Goal: Task Accomplishment & Management: Manage account settings

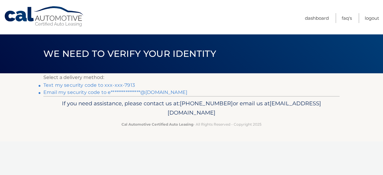
click at [122, 91] on link "**********" at bounding box center [115, 93] width 144 height 6
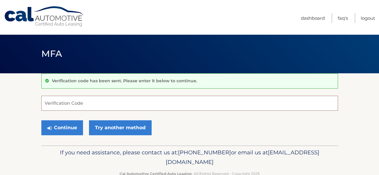
click at [60, 102] on input "Verification Code" at bounding box center [189, 103] width 296 height 15
type input "437472"
click at [41, 120] on button "Continue" at bounding box center [62, 127] width 42 height 15
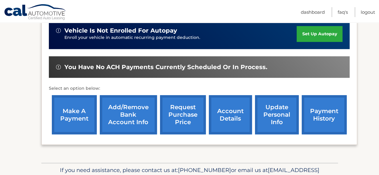
scroll to position [164, 0]
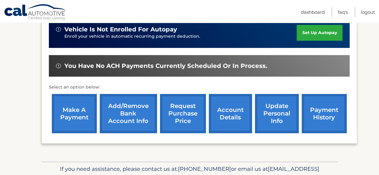
click at [120, 112] on link "Add/Remove bank account info" at bounding box center [128, 113] width 57 height 39
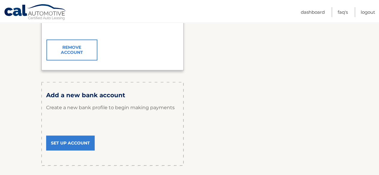
scroll to position [159, 0]
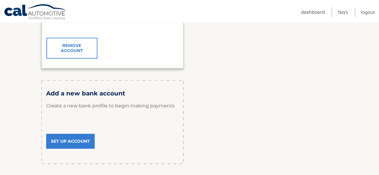
click at [69, 142] on link "Set Up Account" at bounding box center [70, 141] width 48 height 15
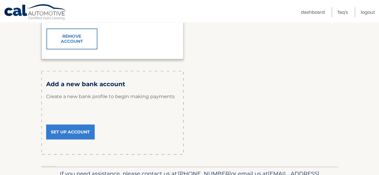
scroll to position [169, 0]
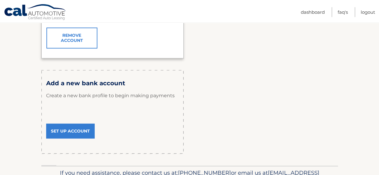
click at [73, 132] on link "Set Up Account" at bounding box center [70, 131] width 48 height 15
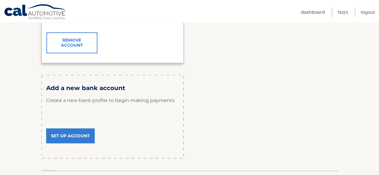
scroll to position [165, 0]
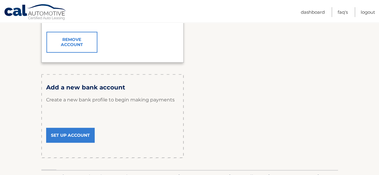
click at [78, 137] on link "Set Up Account" at bounding box center [70, 135] width 48 height 15
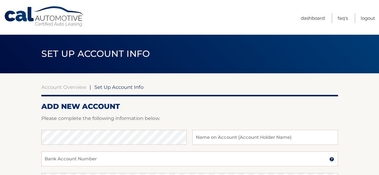
click at [122, 146] on div "Bank Name Name on Account (Account Holder Name)" at bounding box center [189, 141] width 296 height 22
click at [225, 136] on input "text" at bounding box center [264, 137] width 145 height 15
type input "[PERSON_NAME]"
click at [127, 160] on input "Bank Account Number" at bounding box center [189, 158] width 296 height 15
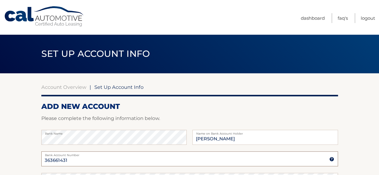
type input "363661431"
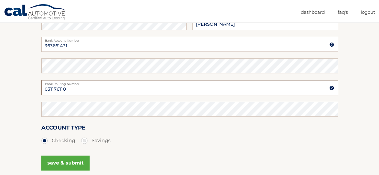
type input "031176110"
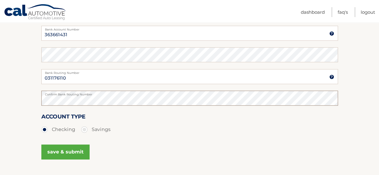
scroll to position [133, 0]
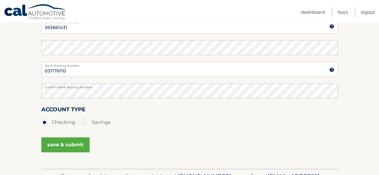
click at [61, 145] on button "save & submit" at bounding box center [65, 144] width 48 height 15
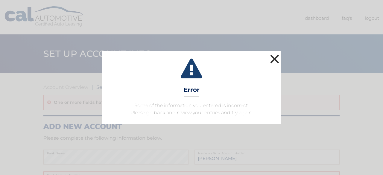
click at [275, 56] on button "×" at bounding box center [275, 59] width 12 height 12
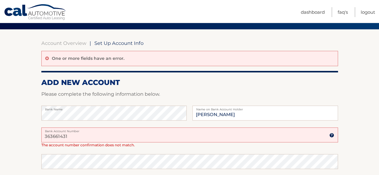
scroll to position [44, 0]
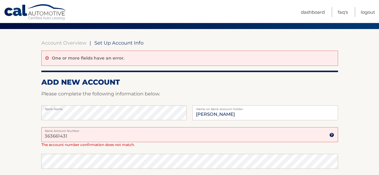
click at [112, 135] on input "363661431" at bounding box center [189, 134] width 296 height 15
type input "36363661431"
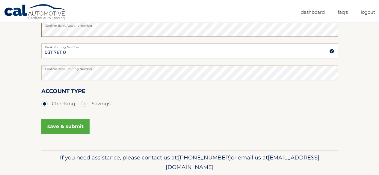
scroll to position [177, 0]
click at [66, 125] on button "save & submit" at bounding box center [65, 126] width 48 height 15
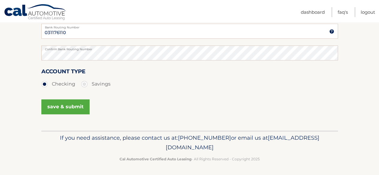
scroll to position [196, 0]
click at [68, 106] on button "save & submit" at bounding box center [65, 106] width 48 height 15
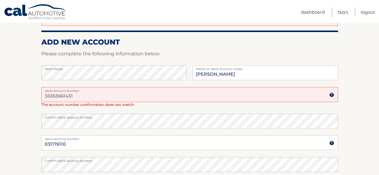
scroll to position [1, 0]
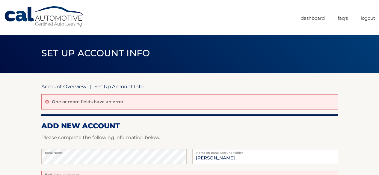
click at [67, 85] on link "Account Overview" at bounding box center [63, 87] width 45 height 6
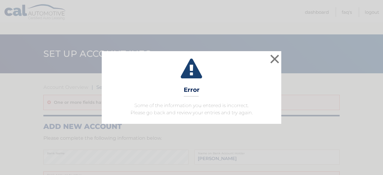
scroll to position [133, 0]
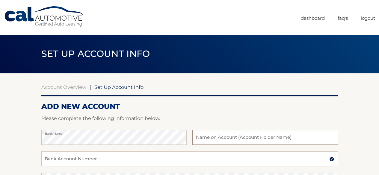
click at [218, 138] on input "text" at bounding box center [264, 137] width 145 height 15
type input "Everett Hopkins"
click at [121, 158] on input "Bank Account Number" at bounding box center [189, 158] width 296 height 15
type input "36363661431"
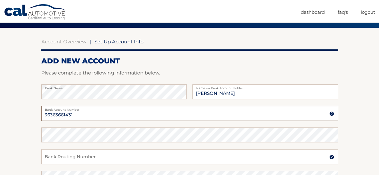
scroll to position [46, 0]
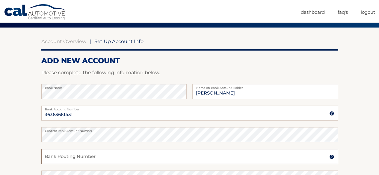
click at [66, 159] on input "Bank Routing Number" at bounding box center [189, 156] width 296 height 15
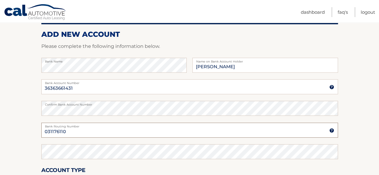
scroll to position [73, 0]
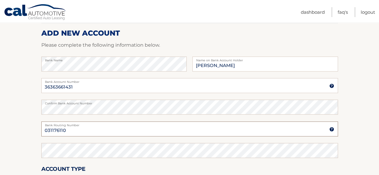
type input "031176110"
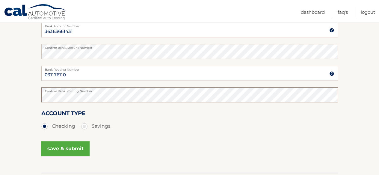
scroll to position [138, 0]
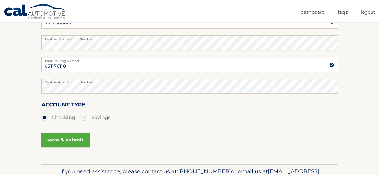
click at [66, 141] on button "save & submit" at bounding box center [65, 140] width 48 height 15
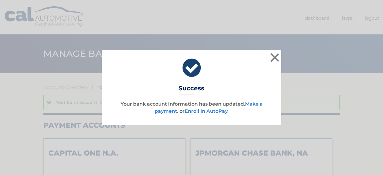
click at [204, 111] on link "Enroll In AutoPay" at bounding box center [206, 111] width 43 height 6
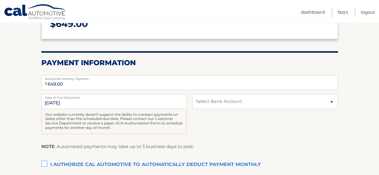
scroll to position [95, 0]
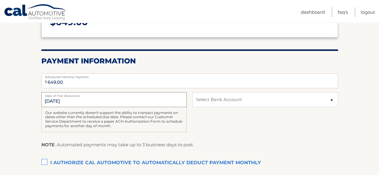
click at [89, 101] on input "[DATE]" at bounding box center [113, 99] width 145 height 15
click at [82, 96] on label "Date of First Deduction" at bounding box center [113, 94] width 145 height 5
click at [82, 96] on input "[DATE]" at bounding box center [113, 99] width 145 height 15
click at [95, 99] on input "[DATE]" at bounding box center [113, 99] width 145 height 15
click at [219, 101] on select "Select Bank Account Checking CAPITAL ONE N.A. *****1431 Checking JPMORGAN CHASE…" at bounding box center [264, 99] width 145 height 15
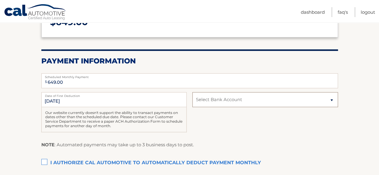
select select "YWYyNzUyYjMtOWI2OC00Y2QzLTkzNDMtODIyZTQ1ZWNkZmVk"
click at [192, 92] on select "Select Bank Account Checking CAPITAL ONE N.A. *****1431 Checking JPMORGAN CHASE…" at bounding box center [264, 99] width 145 height 15
click at [216, 119] on div "9/28/2025 Date of First Deduction Our website currently doesn't support the abi…" at bounding box center [189, 115] width 296 height 47
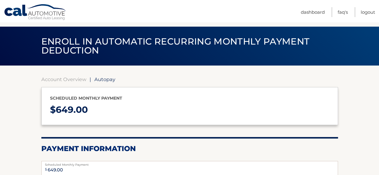
scroll to position [0, 0]
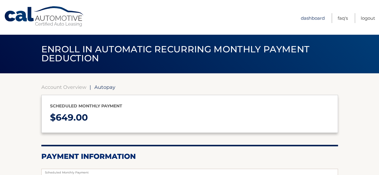
click at [316, 19] on link "Dashboard" at bounding box center [313, 18] width 24 height 10
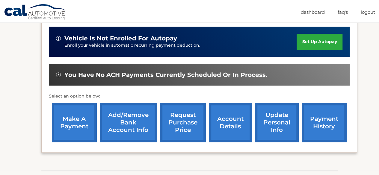
scroll to position [156, 0]
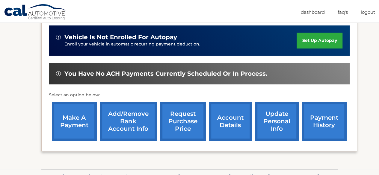
click at [316, 114] on link "payment history" at bounding box center [323, 121] width 45 height 39
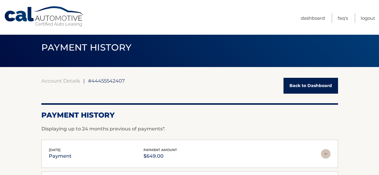
scroll to position [7, 0]
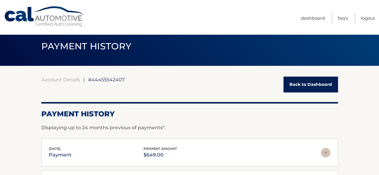
click at [318, 88] on link "Back to Dashboard" at bounding box center [310, 85] width 54 height 16
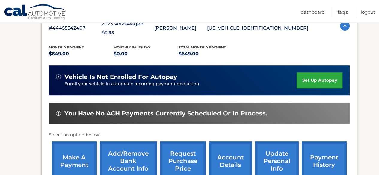
scroll to position [117, 0]
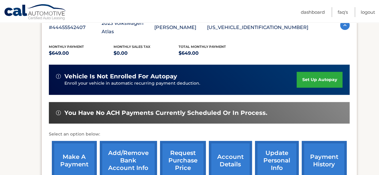
click at [131, 153] on link "Add/Remove bank account info" at bounding box center [128, 160] width 57 height 39
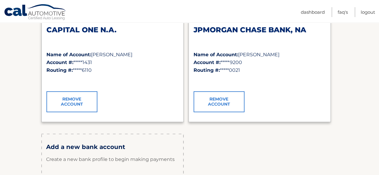
scroll to position [105, 0]
click at [87, 27] on h2 "CAPITAL ONE N.A." at bounding box center [112, 30] width 132 height 9
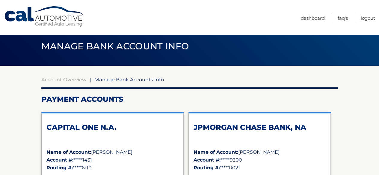
scroll to position [9, 0]
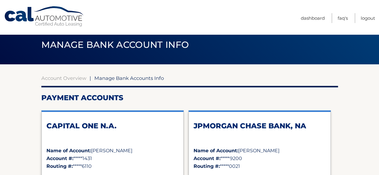
click at [129, 78] on span "Manage Bank Accounts Info" at bounding box center [128, 78] width 69 height 6
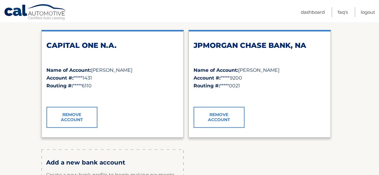
scroll to position [90, 0]
click at [304, 146] on div "Payment Accounts CAPITAL ONE N.A. Name of Account: [PERSON_NAME] Account #: ***…" at bounding box center [189, 123] width 296 height 220
click at [16, 60] on section "Account Overview | Manage Bank Accounts Info Payment Accounts CAPITAL ONE N.A. …" at bounding box center [189, 114] width 379 height 261
